Goal: Transaction & Acquisition: Purchase product/service

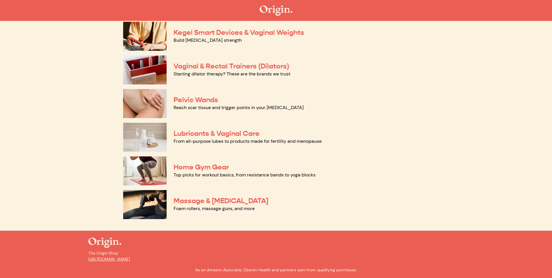
scroll to position [141, 0]
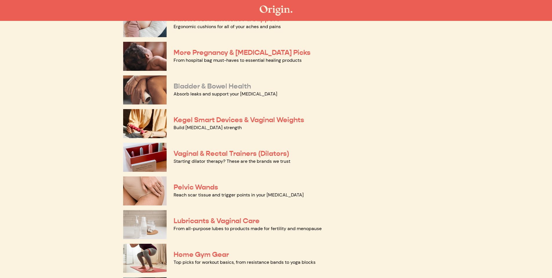
click at [198, 86] on link "Bladder & Bowel Health" at bounding box center [212, 86] width 77 height 9
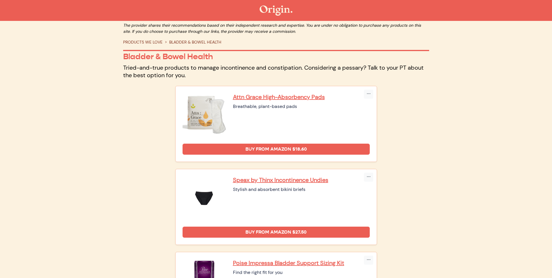
scroll to position [12, 0]
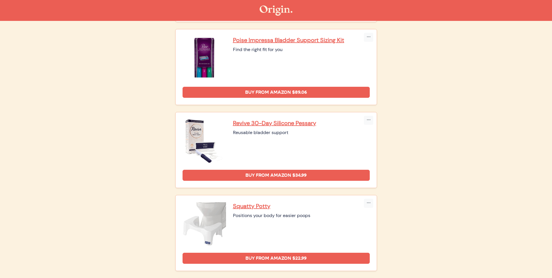
scroll to position [158, 0]
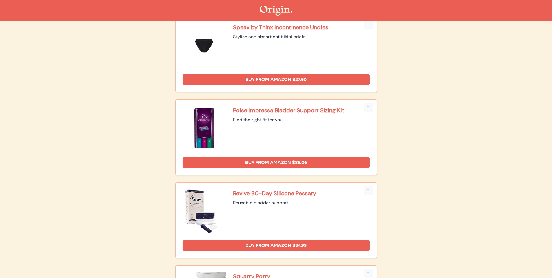
click at [268, 111] on p "Poise Impressa Bladder Support Sizing Kit" at bounding box center [301, 110] width 137 height 8
